Goal: Transaction & Acquisition: Obtain resource

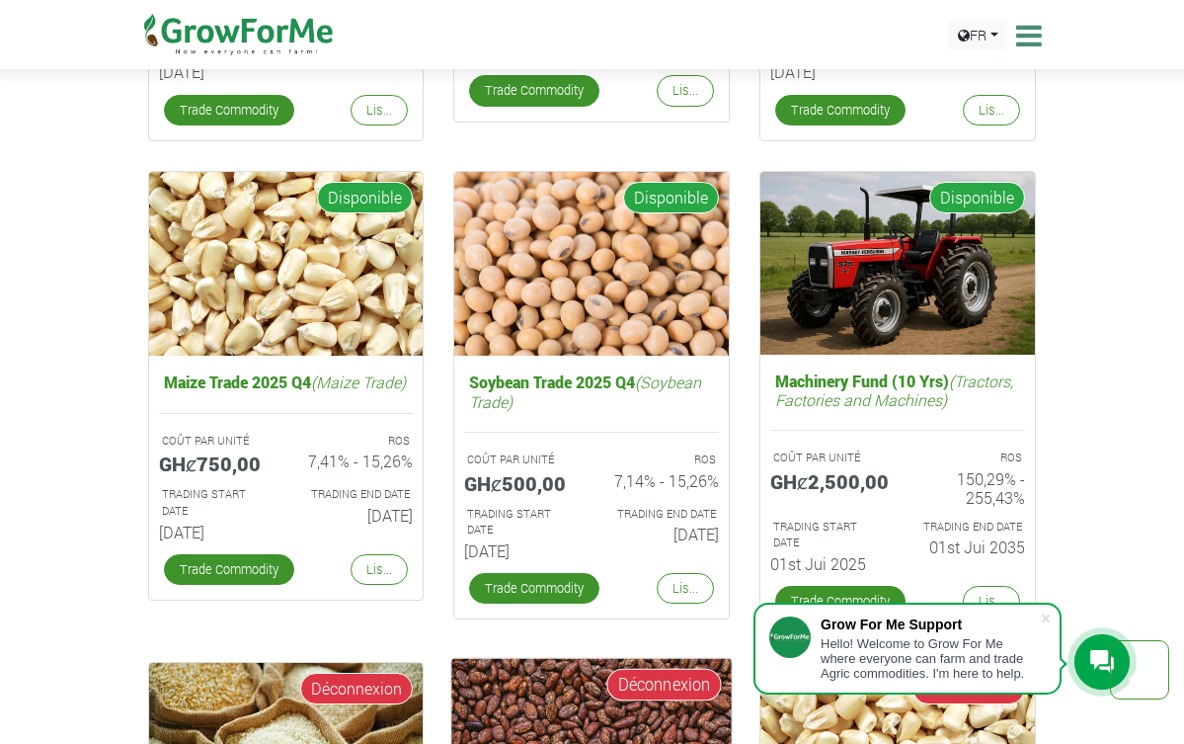
scroll to position [3261, 0]
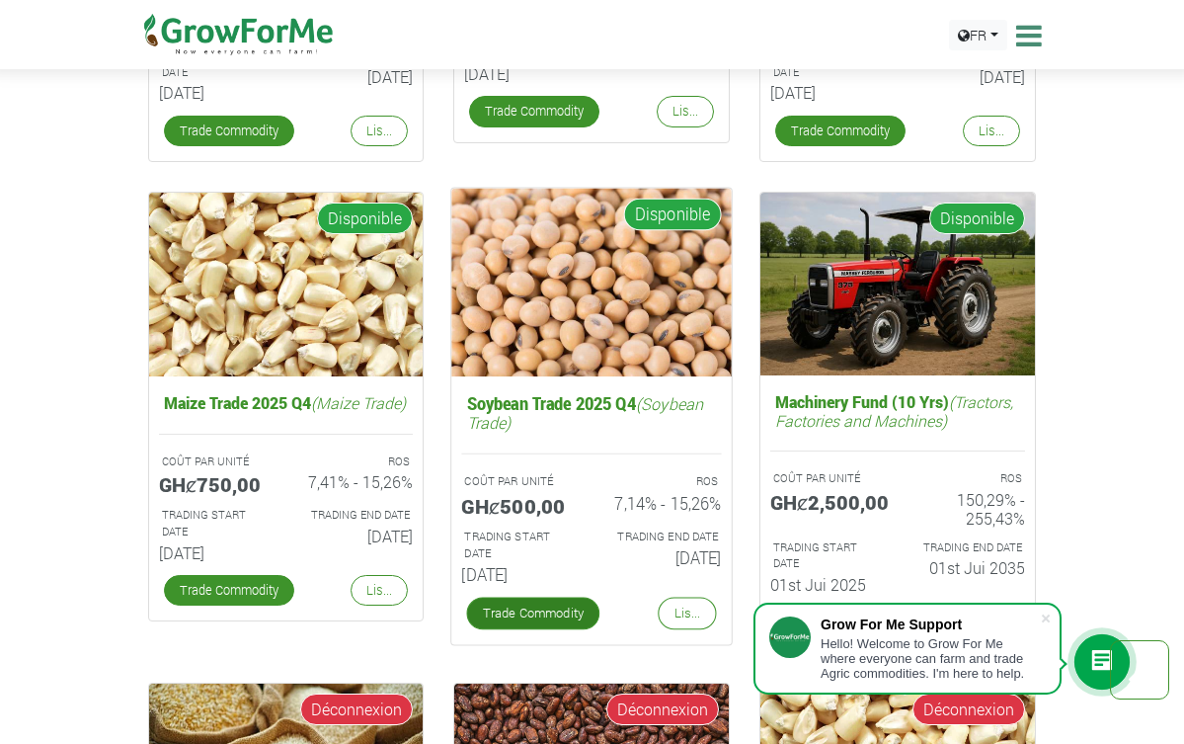
click at [561, 605] on link "Trade Commodity" at bounding box center [533, 614] width 133 height 32
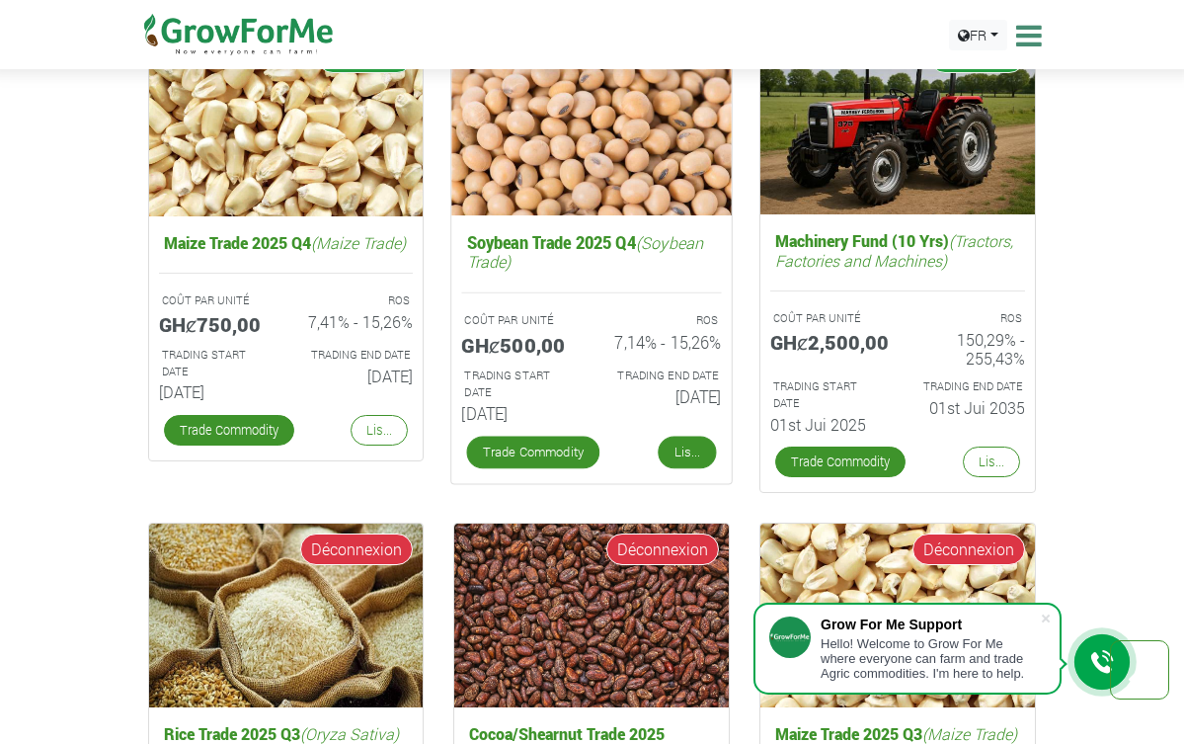
click at [695, 468] on link "Lis..." at bounding box center [688, 453] width 58 height 32
